Goal: Navigation & Orientation: Find specific page/section

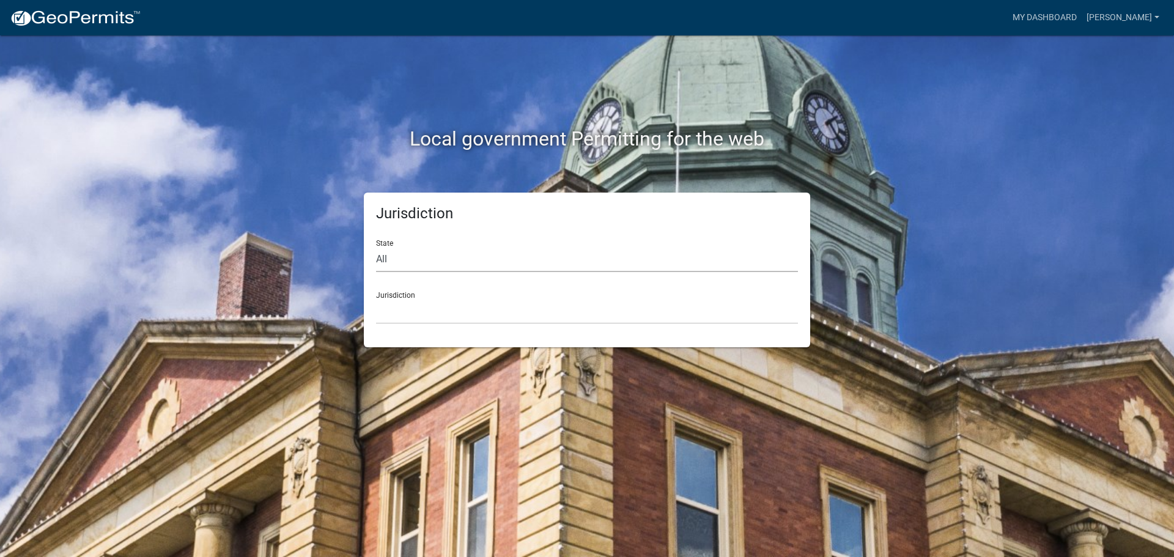
click at [417, 251] on select "All [US_STATE] [US_STATE] [US_STATE] [US_STATE] [US_STATE] [US_STATE] [US_STATE…" at bounding box center [587, 259] width 422 height 25
select select "[US_STATE]"
click at [376, 247] on select "All [US_STATE] [US_STATE] [US_STATE] [US_STATE] [US_STATE] [US_STATE] [US_STATE…" at bounding box center [587, 259] width 422 height 25
click at [445, 318] on select "City of [GEOGRAPHIC_DATA], [US_STATE] City of [GEOGRAPHIC_DATA], [US_STATE] Cit…" at bounding box center [587, 311] width 422 height 25
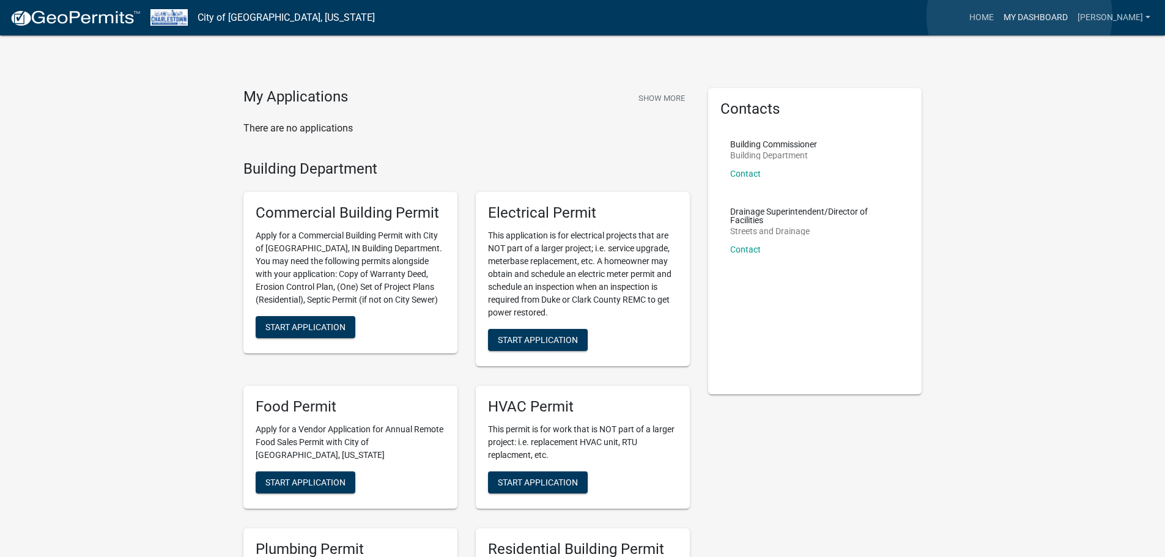
click at [1020, 16] on link "My Dashboard" at bounding box center [1036, 17] width 74 height 23
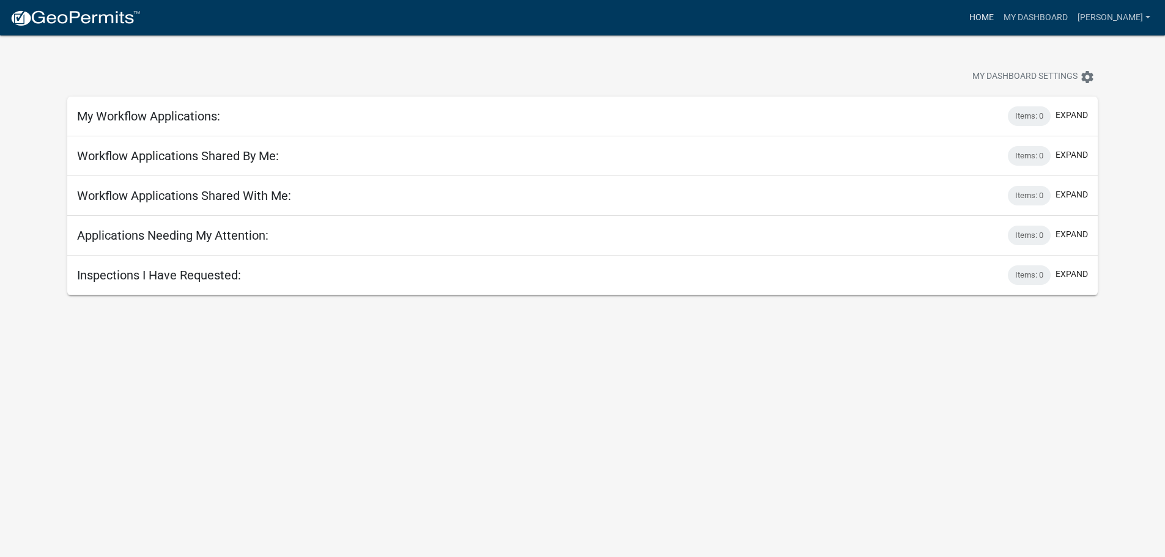
click at [966, 14] on link "Home" at bounding box center [982, 17] width 34 height 23
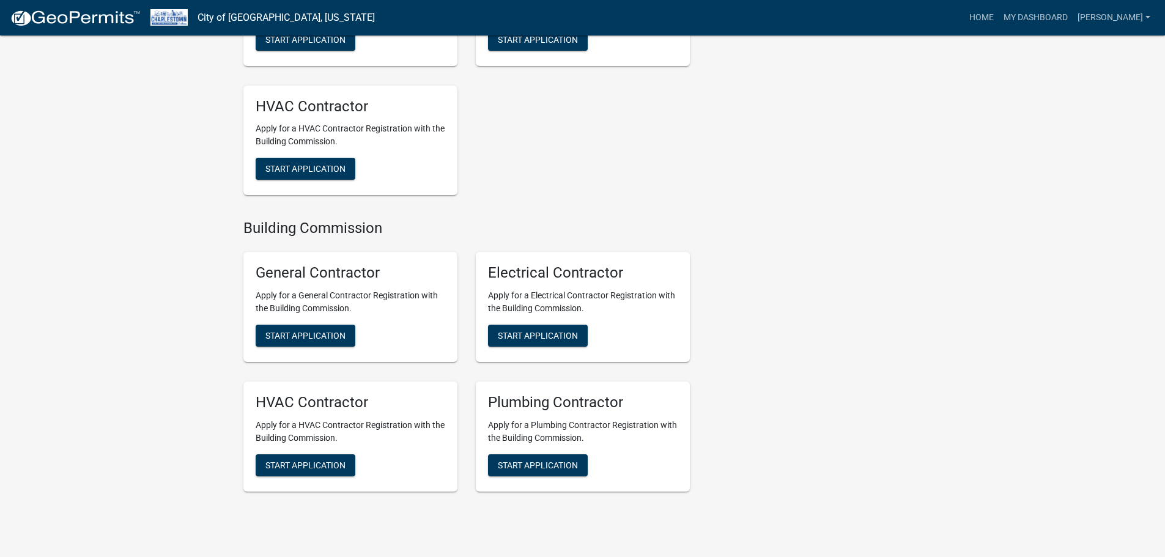
scroll to position [1366, 0]
